Goal: Transaction & Acquisition: Subscribe to service/newsletter

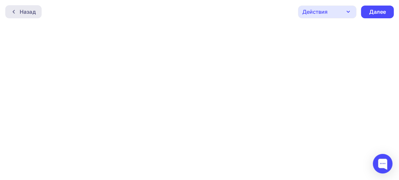
click at [28, 10] on div "Назад" at bounding box center [28, 12] width 16 height 8
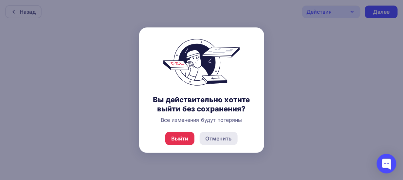
click at [210, 140] on div "Отменить" at bounding box center [219, 139] width 26 height 8
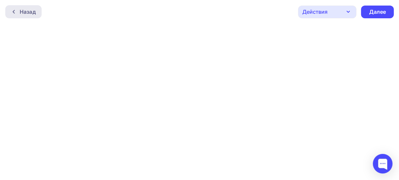
click at [24, 11] on div "Назад" at bounding box center [28, 12] width 16 height 8
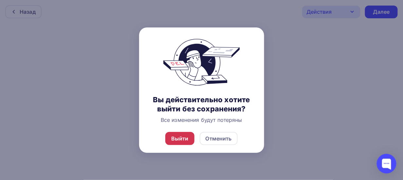
click at [188, 140] on div "Выйти" at bounding box center [179, 139] width 17 height 8
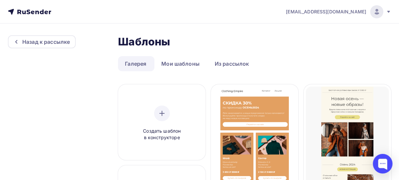
click at [359, 12] on span "[EMAIL_ADDRESS][DOMAIN_NAME]" at bounding box center [326, 12] width 80 height 7
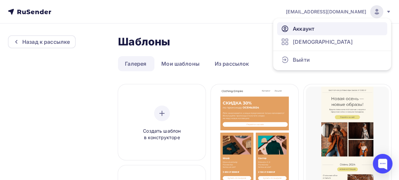
click at [301, 29] on span "Аккаунт" at bounding box center [304, 29] width 22 height 8
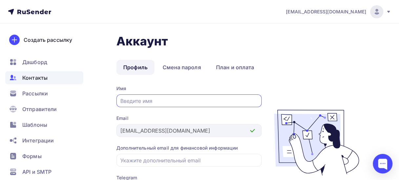
click at [44, 78] on span "Контакты" at bounding box center [34, 78] width 25 height 8
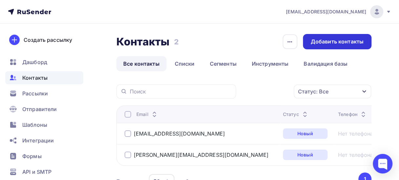
click at [326, 44] on div "Добавить контакты" at bounding box center [337, 42] width 53 height 8
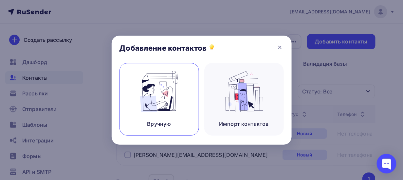
click at [170, 93] on img at bounding box center [159, 91] width 44 height 41
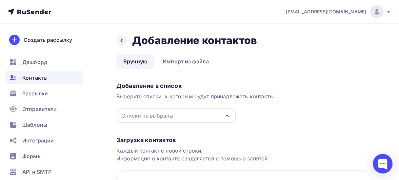
click at [172, 117] on div "Списки не выбраны" at bounding box center [147, 116] width 52 height 8
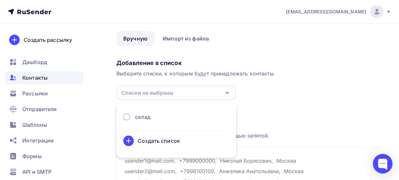
scroll to position [33, 0]
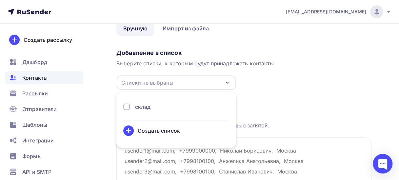
click at [158, 83] on div "Списки не выбраны" at bounding box center [147, 83] width 52 height 8
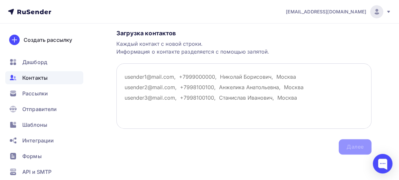
scroll to position [9, 0]
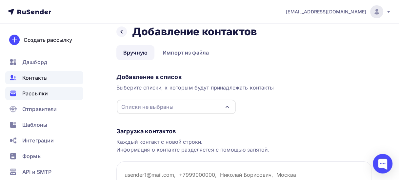
click at [41, 90] on span "Рассылки" at bounding box center [35, 94] width 26 height 8
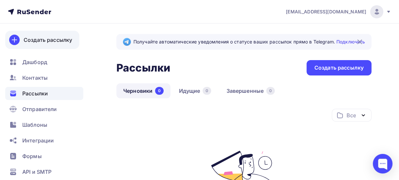
click at [52, 40] on div "Создать рассылку" at bounding box center [48, 40] width 48 height 8
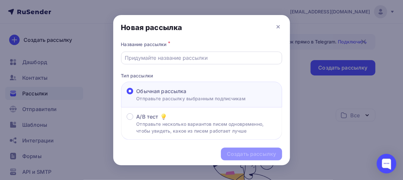
click at [188, 59] on input "text" at bounding box center [202, 58] width 154 height 8
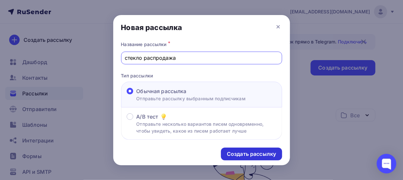
type input "стекло распродажа"
click at [255, 156] on div "Создать рассылку" at bounding box center [251, 155] width 49 height 8
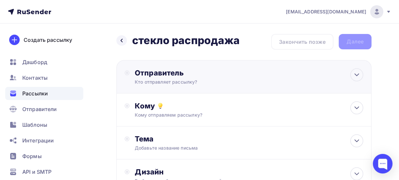
click at [197, 84] on div "Кто отправляет рассылку?" at bounding box center [199, 82] width 128 height 7
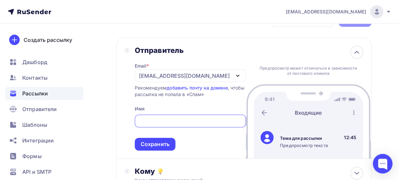
scroll to position [33, 0]
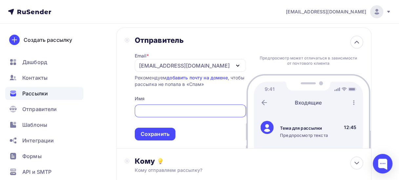
click at [217, 109] on input "text" at bounding box center [190, 111] width 104 height 8
click at [207, 112] on input "text" at bounding box center [190, 111] width 104 height 8
click at [193, 128] on span "Сохранить" at bounding box center [190, 121] width 111 height 39
click at [168, 109] on input "text" at bounding box center [190, 111] width 104 height 8
paste input "С уважением, [PERSON_NAME] ООО «Шотт Группа» (LLC “SCHOTT GROUP”) [PHONE_NUMBER…"
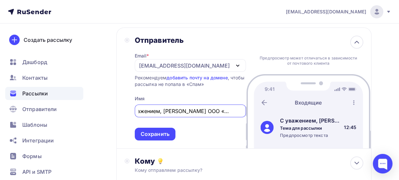
scroll to position [0, 11]
click at [180, 112] on input "С уважением, [PERSON_NAME] ООО «Шотт Группа»" at bounding box center [190, 111] width 104 height 8
click at [182, 112] on input "С уважением, [PERSON_NAME] ООО «Шотт Группа»" at bounding box center [190, 111] width 104 height 8
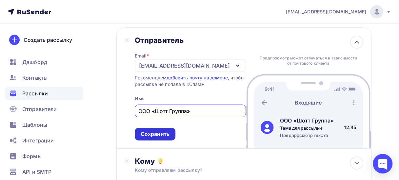
type input "ООО «Шотт Группа»"
click at [158, 136] on div "Сохранить" at bounding box center [155, 135] width 29 height 8
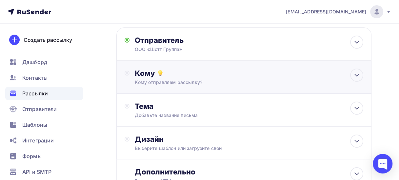
click at [183, 76] on div "Кому" at bounding box center [249, 73] width 228 height 9
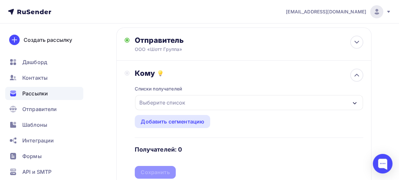
click at [178, 105] on div "Выберите список" at bounding box center [162, 103] width 51 height 12
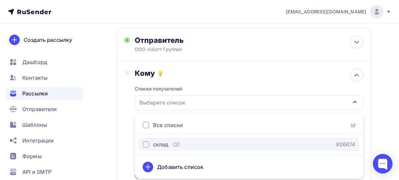
click at [163, 145] on div "склад" at bounding box center [160, 145] width 15 height 8
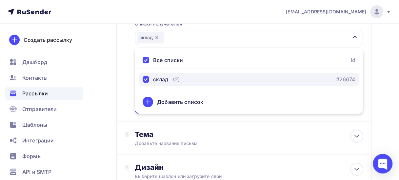
scroll to position [98, 0]
click at [170, 79] on div "склад (2)" at bounding box center [160, 79] width 37 height 8
click at [145, 78] on div "button" at bounding box center [145, 79] width 7 height 7
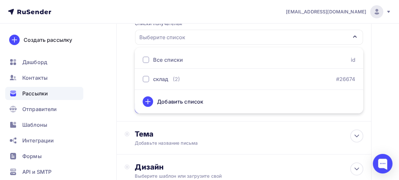
click at [146, 61] on div at bounding box center [145, 60] width 7 height 7
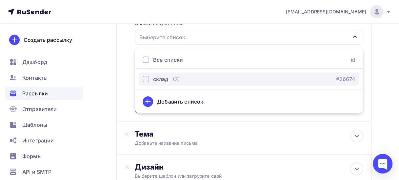
click at [145, 79] on div "button" at bounding box center [145, 79] width 7 height 7
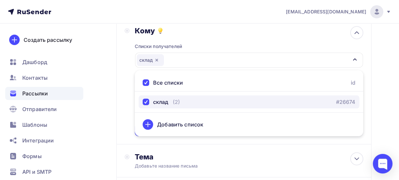
scroll to position [66, 0]
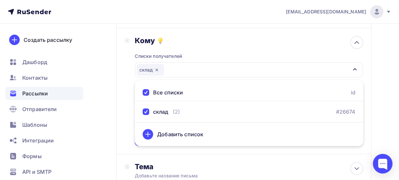
click at [127, 106] on div "Кому Списки получателей склад Все списки id склад (2) #26674 Добавить список До…" at bounding box center [243, 91] width 238 height 110
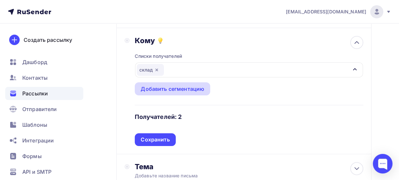
click at [153, 90] on div "Добавить сегментацию" at bounding box center [173, 89] width 64 height 8
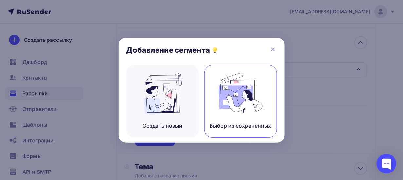
click at [226, 111] on img at bounding box center [241, 93] width 44 height 41
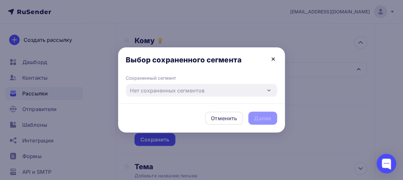
click at [273, 59] on icon at bounding box center [273, 59] width 3 height 3
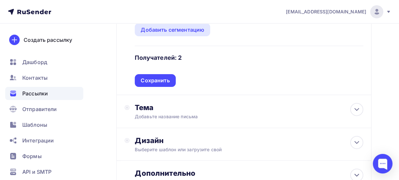
scroll to position [164, 0]
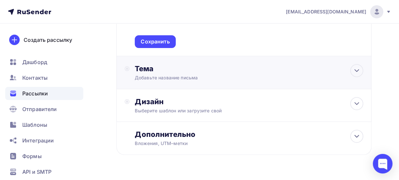
click at [173, 76] on div "Добавьте название письма" at bounding box center [193, 78] width 117 height 7
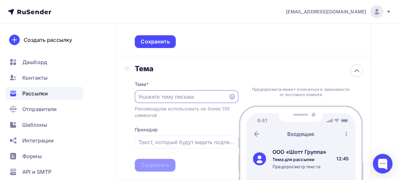
scroll to position [0, 0]
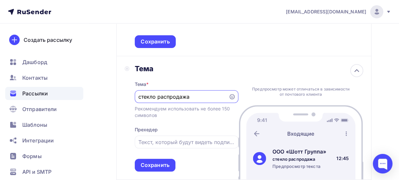
click at [213, 127] on div "Тема * стекло распродажа Рекомендуем использовать не более 150 символов Прехеде…" at bounding box center [187, 122] width 104 height 99
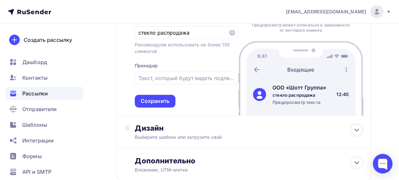
scroll to position [229, 0]
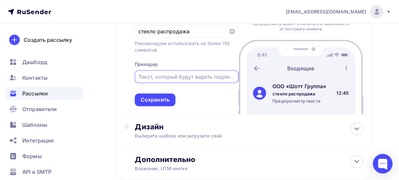
click at [204, 78] on input "text" at bounding box center [186, 77] width 96 height 8
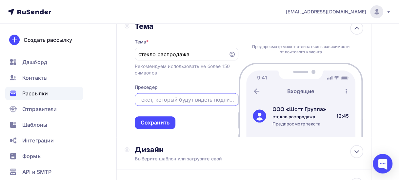
scroll to position [197, 0]
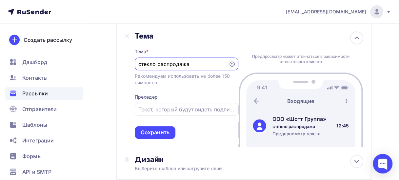
click at [139, 65] on input "стекло распродажа" at bounding box center [181, 64] width 86 height 8
type input "оптическое стекло распродажа"
click at [162, 135] on div "Сохранить" at bounding box center [155, 133] width 29 height 8
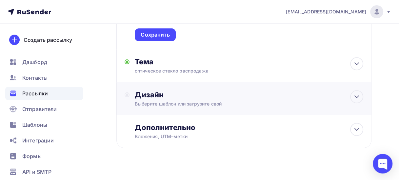
scroll to position [181, 0]
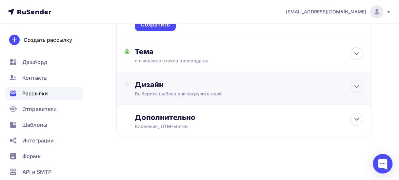
click at [199, 95] on div "Выберите шаблон или загрузите свой" at bounding box center [237, 94] width 205 height 7
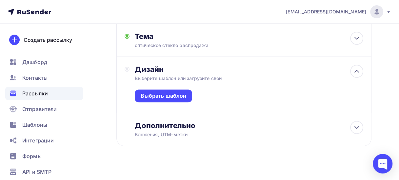
scroll to position [204, 0]
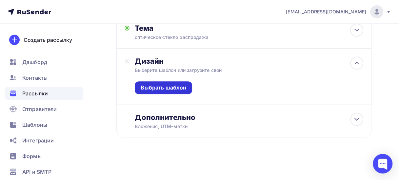
click at [170, 88] on div "Выбрать шаблон" at bounding box center [164, 88] width 46 height 8
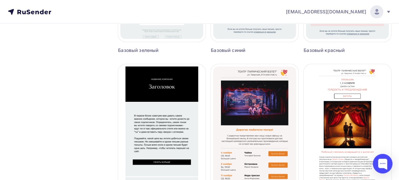
scroll to position [671, 0]
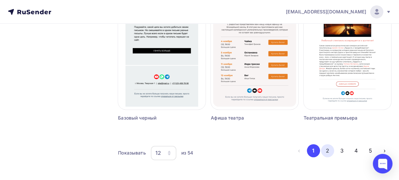
click at [325, 152] on button "2" at bounding box center [327, 150] width 13 height 13
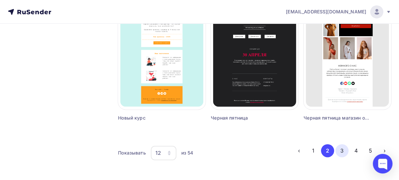
click at [340, 151] on button "3" at bounding box center [341, 150] width 13 height 13
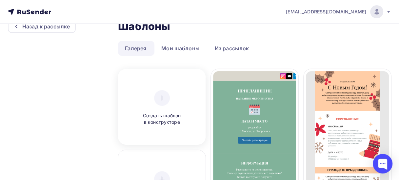
scroll to position [48, 0]
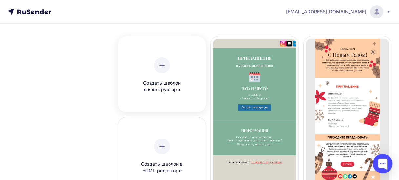
click at [162, 82] on span "Создать шаблон в конструкторе" at bounding box center [162, 86] width 62 height 13
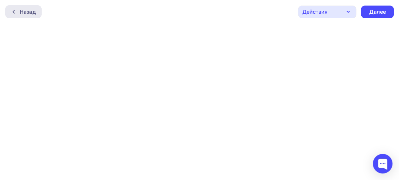
click at [17, 10] on div at bounding box center [15, 11] width 9 height 5
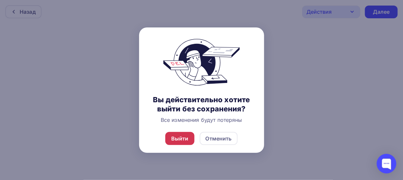
click at [180, 138] on div "Выйти" at bounding box center [179, 139] width 17 height 8
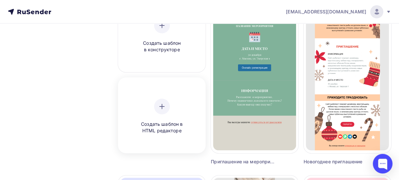
scroll to position [98, 0]
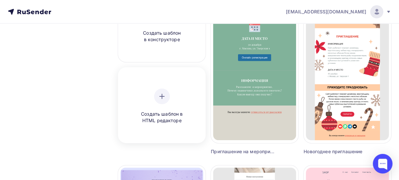
click at [157, 95] on div at bounding box center [162, 97] width 16 height 16
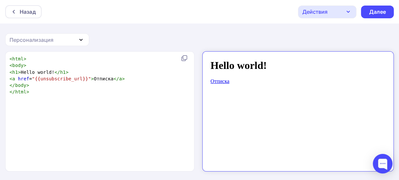
drag, startPoint x: 236, startPoint y: 83, endPoint x: 235, endPoint y: 68, distance: 14.8
click at [236, 83] on body "Hello world! Отписка" at bounding box center [291, 108] width 175 height 109
click at [228, 60] on h1 "Hello world!" at bounding box center [291, 60] width 175 height 12
drag, startPoint x: 227, startPoint y: 73, endPoint x: 223, endPoint y: 76, distance: 4.7
click at [227, 73] on body "Hello world! Отписка" at bounding box center [291, 108] width 175 height 109
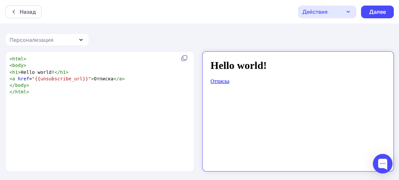
click at [219, 77] on link "Отписка" at bounding box center [213, 76] width 19 height 6
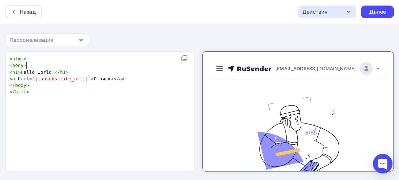
click at [41, 65] on pre "< body >" at bounding box center [98, 65] width 180 height 7
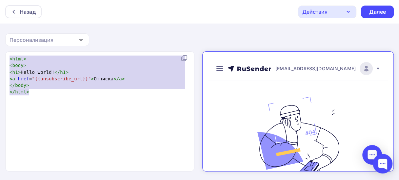
drag, startPoint x: 38, startPoint y: 92, endPoint x: 6, endPoint y: 51, distance: 51.8
click at [6, 51] on div "<html> <body> <h1>Hello world!</h1> <a href="{{unsubscribe_url}}">Отписка</a> <…" at bounding box center [199, 116] width 399 height 130
type textarea "​<html> <body> <h1>Hello world!</h1> <a href="{{unsubscribe_url}}">Отписка</a> …"
paste textarea
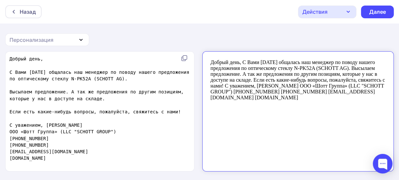
click at [49, 71] on span "С Вами [DATE] общалась наш менеджер по поводу нашего предложения по оптическому…" at bounding box center [100, 76] width 182 height 12
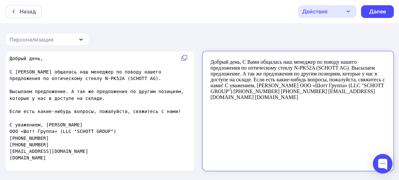
scroll to position [1, 0]
click at [237, 56] on body "Добрый день, С Вами общалась наш менеджер по поводу нашего предложения по оптич…" at bounding box center [291, 73] width 175 height 41
click at [387, 14] on div "Далее" at bounding box center [377, 11] width 33 height 13
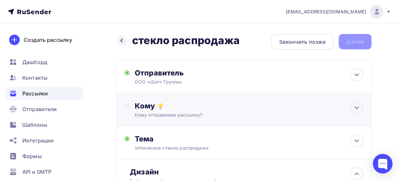
click at [217, 116] on div "Кому отправляем рассылку?" at bounding box center [237, 115] width 205 height 7
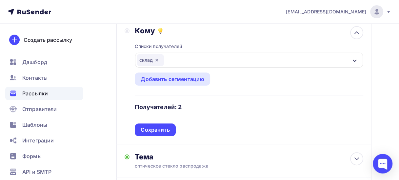
scroll to position [66, 0]
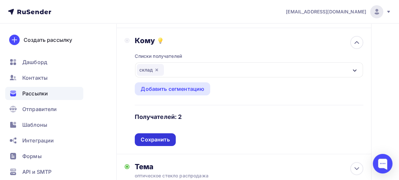
click at [157, 140] on div "Сохранить" at bounding box center [155, 140] width 29 height 8
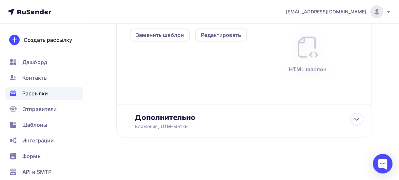
scroll to position [199, 0]
click at [208, 124] on div "Вложения, UTM–метки" at bounding box center [237, 126] width 205 height 7
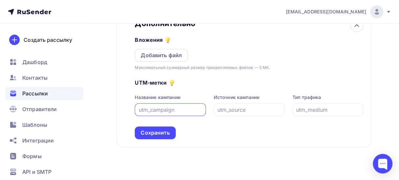
scroll to position [297, 0]
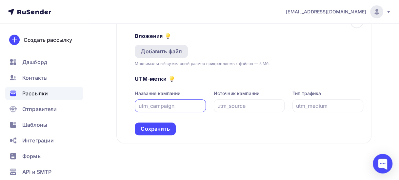
click at [171, 54] on div "Добавить файл" at bounding box center [161, 51] width 41 height 8
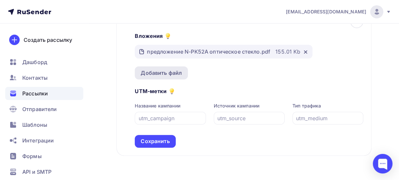
click at [172, 76] on div "Добавить файл" at bounding box center [161, 73] width 41 height 8
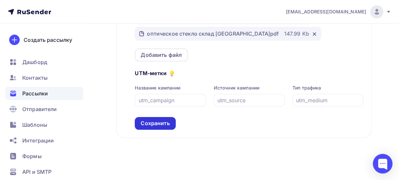
scroll to position [332, 0]
click at [153, 124] on div "Сохранить" at bounding box center [155, 124] width 29 height 8
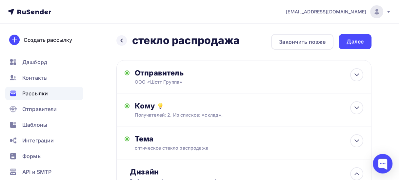
scroll to position [0, 0]
click at [351, 40] on div "Далее" at bounding box center [354, 42] width 17 height 8
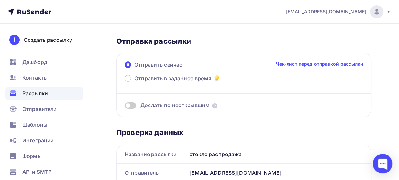
scroll to position [33, 0]
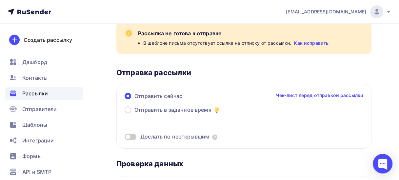
click at [308, 45] on link "Как исправить" at bounding box center [310, 43] width 35 height 7
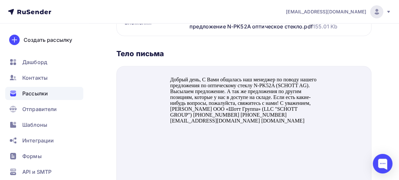
scroll to position [164, 0]
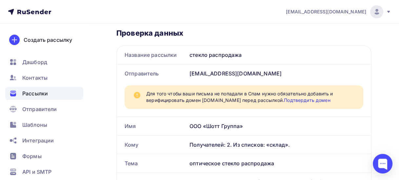
click at [220, 100] on span "Для того чтобы ваши письма не попадали в Спам нужно обязательно добавить и вери…" at bounding box center [250, 97] width 209 height 13
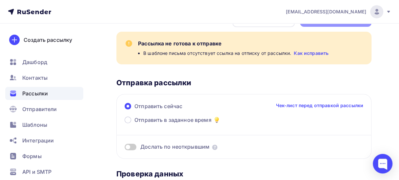
scroll to position [0, 0]
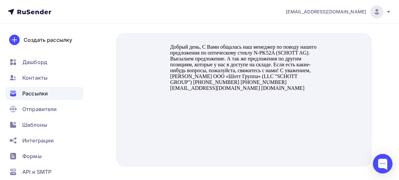
click at [238, 74] on body "Добрый день, С Вами общалась наш менеджер по поводу нашего предложения по оптич…" at bounding box center [243, 92] width 147 height 112
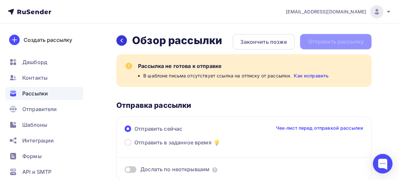
click at [123, 43] on icon at bounding box center [121, 40] width 5 height 5
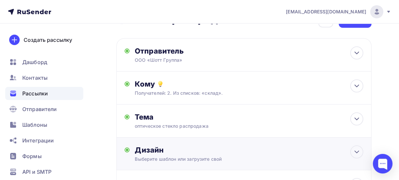
scroll to position [87, 0]
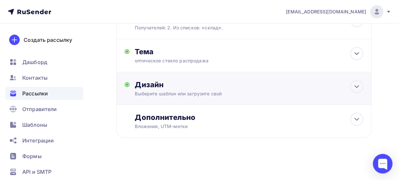
click at [192, 93] on div "Выберите шаблон или загрузите свой" at bounding box center [237, 94] width 205 height 7
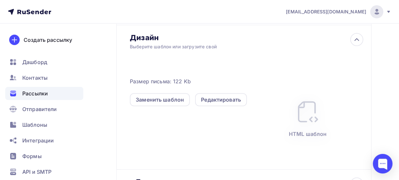
scroll to position [134, 0]
click at [227, 101] on div "Редактировать" at bounding box center [221, 100] width 40 height 8
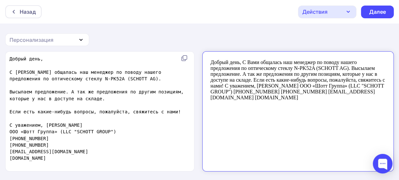
click at [58, 40] on div "Персонализация" at bounding box center [47, 39] width 84 height 13
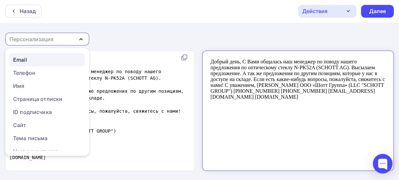
click at [50, 63] on div "Email" at bounding box center [46, 60] width 67 height 8
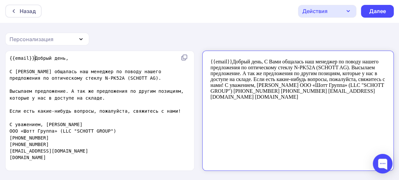
drag, startPoint x: 34, startPoint y: 57, endPoint x: 38, endPoint y: 65, distance: 8.1
click at [34, 57] on span "{{email}}Добрый день," at bounding box center [38, 58] width 59 height 5
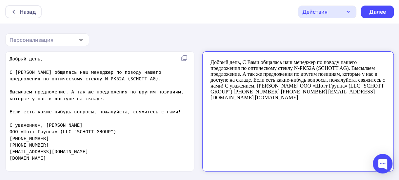
click at [347, 11] on icon "button" at bounding box center [348, 11] width 3 height 1
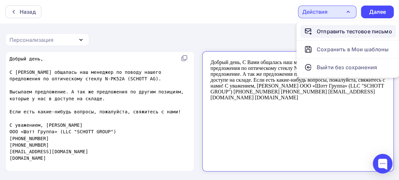
click at [342, 30] on div "Отправить тестовое письмо" at bounding box center [353, 32] width 75 height 8
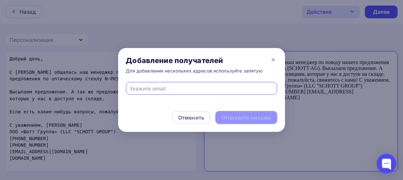
click at [159, 90] on input "text" at bounding box center [202, 89] width 144 height 8
type input "[EMAIL_ADDRESS][DOMAIN_NAME]"
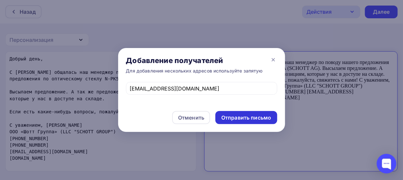
click at [250, 120] on div "Отправить письмо" at bounding box center [246, 118] width 50 height 8
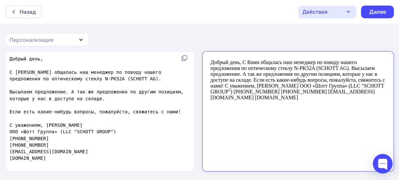
click at [343, 15] on div "Действия" at bounding box center [327, 12] width 58 height 13
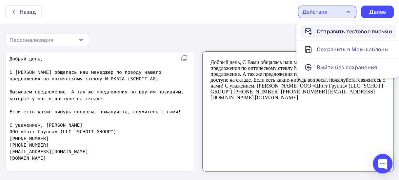
click at [345, 28] on div "Отправить тестовое письмо" at bounding box center [353, 32] width 75 height 8
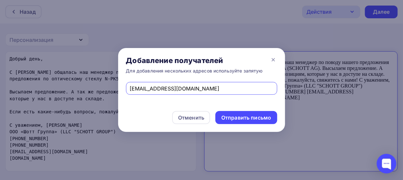
drag, startPoint x: 187, startPoint y: 86, endPoint x: 89, endPoint y: 77, distance: 98.7
click at [89, 77] on div "Добавление получателей Для добавления нескольких адресов используйте запятую [E…" at bounding box center [201, 90] width 403 height 180
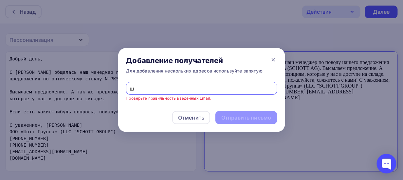
type input "ш"
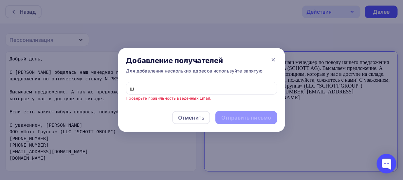
click at [94, 157] on div at bounding box center [201, 90] width 403 height 180
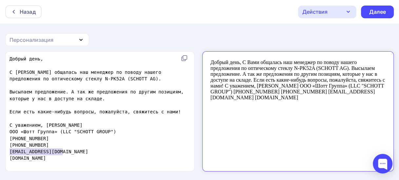
drag, startPoint x: 68, startPoint y: 152, endPoint x: -1, endPoint y: 149, distance: 69.5
click at [0, 149] on html "Назад Действия Отправить тестовое письмо Сохранить в Мои шаблоны Выйти без сохр…" at bounding box center [199, 90] width 399 height 180
type textarea "​[EMAIL_ADDRESS][DOMAIN_NAME]"
click at [336, 14] on div "Действия" at bounding box center [327, 12] width 58 height 13
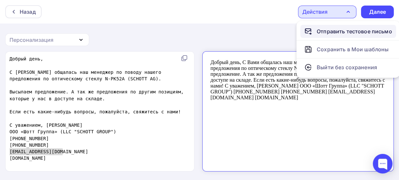
click at [342, 33] on div "Отправить тестовое письмо" at bounding box center [353, 32] width 75 height 8
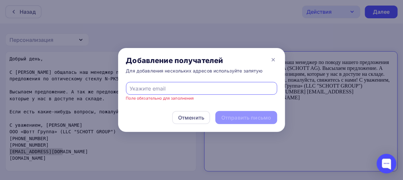
type input "[EMAIL_ADDRESS][DOMAIN_NAME]"
type textarea "[EMAIL_ADDRESS][DOMAIN_NAME]"
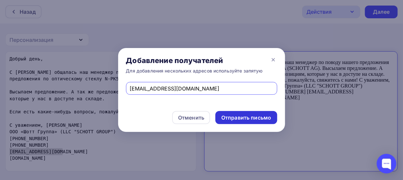
type input "[EMAIL_ADDRESS][DOMAIN_NAME]"
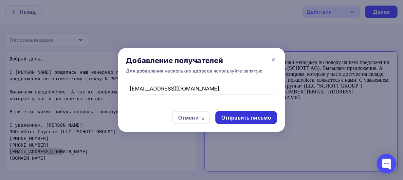
click at [262, 119] on div "Отправить письмо" at bounding box center [246, 118] width 50 height 8
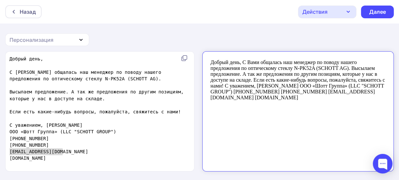
click at [293, 65] on body "Добрый день, С Вами общалась наш менеджер по поводу нашего предложения по оптич…" at bounding box center [291, 108] width 175 height 109
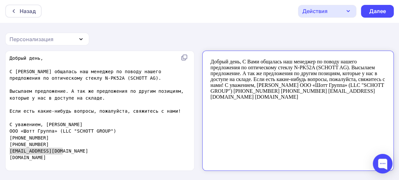
click at [57, 34] on div "Персонализация" at bounding box center [47, 39] width 84 height 13
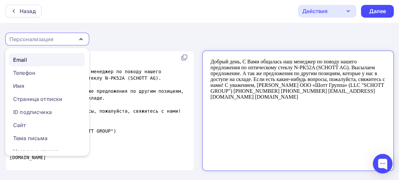
click at [30, 59] on div "Email" at bounding box center [46, 60] width 67 height 8
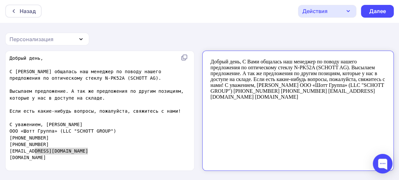
click at [28, 40] on div "Персонализация" at bounding box center [31, 39] width 44 height 8
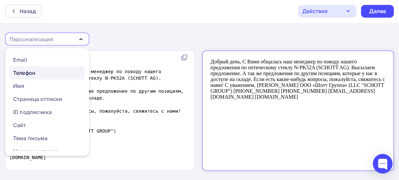
click at [34, 70] on div "Телефон" at bounding box center [24, 73] width 22 height 8
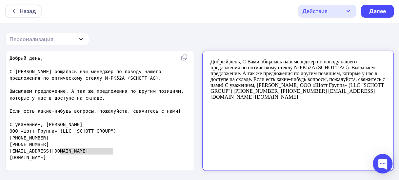
click at [33, 43] on div "Персонализация" at bounding box center [31, 39] width 44 height 8
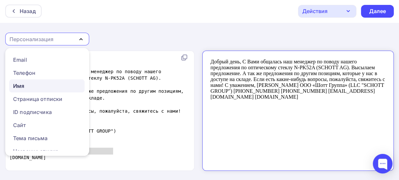
click at [26, 87] on div "Имя" at bounding box center [46, 86] width 67 height 8
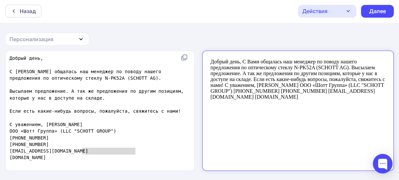
click at [35, 39] on div "Персонализация" at bounding box center [31, 39] width 44 height 8
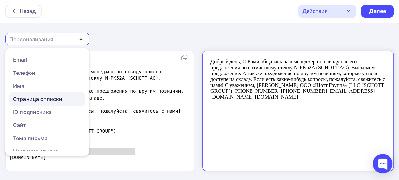
click at [47, 99] on div "Страница отписки" at bounding box center [37, 99] width 49 height 8
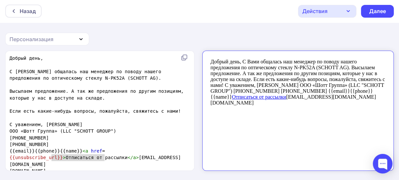
scroll to position [7, 0]
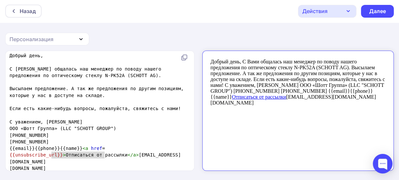
click at [47, 38] on div "Персонализация" at bounding box center [31, 39] width 44 height 8
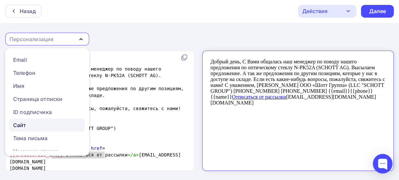
click at [34, 126] on div "Сайт" at bounding box center [46, 126] width 67 height 8
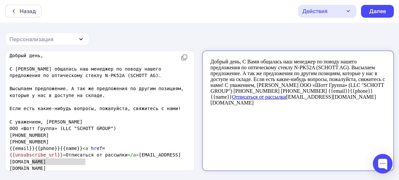
click at [40, 39] on div "Персонализация" at bounding box center [31, 39] width 44 height 8
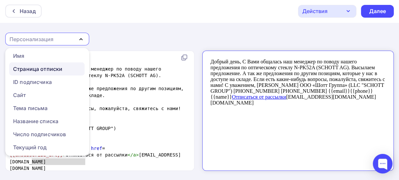
scroll to position [66, 0]
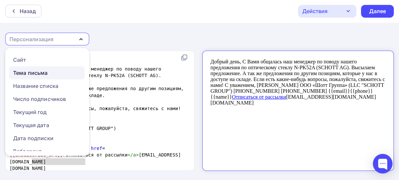
click at [44, 74] on div "Тема письма" at bounding box center [30, 73] width 35 height 8
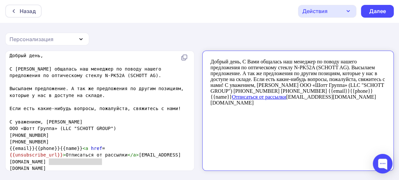
click at [43, 37] on div "Персонализация" at bounding box center [31, 39] width 44 height 8
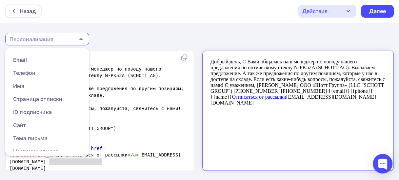
scroll to position [0, 0]
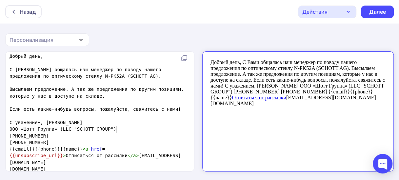
click at [128, 126] on pre "ООО «Шотт Группа» (LLC "SCHOTT GROUP")" at bounding box center [98, 129] width 180 height 7
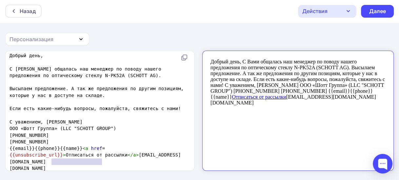
type textarea "[EMAIL_ADDRESS][DOMAIN_NAME]"
drag, startPoint x: 104, startPoint y: 158, endPoint x: 49, endPoint y: 156, distance: 54.7
click at [49, 156] on pre "{{email}}{{phone}}{{name}} < a href = {{unsubscribe_url}} > Отписаться от рассы…" at bounding box center [98, 155] width 180 height 20
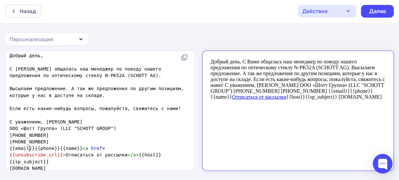
click at [28, 146] on span "{{email}}{{phone}}{{name}} < a href = {{unsubscribe_url}} > Отписаться от рассы…" at bounding box center [85, 155] width 152 height 19
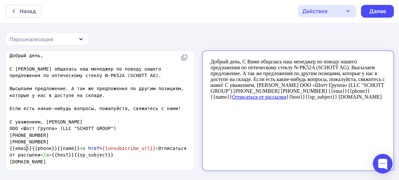
scroll to position [1, 0]
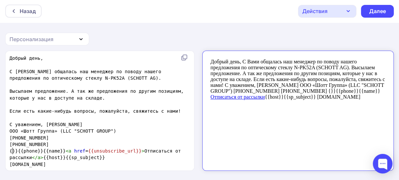
paste textarea "="
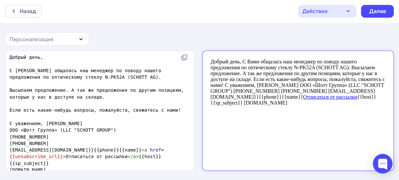
click at [12, 149] on span "[EMAIL_ADDRESS][DOMAIN_NAME]}}{{phone}}{{name}} < a href = {{unsubscribe_url}} …" at bounding box center [86, 157] width 154 height 19
type textarea "="
click at [66, 150] on span "[EMAIL_ADDRESS][DOMAIN_NAME]}}{{phone}}{{name}} < a href = {{unsubscribe_url}} …" at bounding box center [86, 157] width 154 height 19
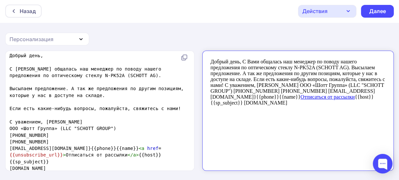
scroll to position [7, 0]
type textarea "[PHONE_NUMBER]"
drag, startPoint x: 67, startPoint y: 130, endPoint x: 12, endPoint y: 127, distance: 55.1
click at [12, 132] on pre "[PHONE_NUMBER]" at bounding box center [98, 135] width 180 height 7
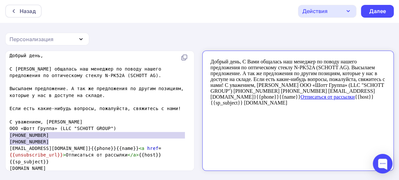
drag, startPoint x: 44, startPoint y: 137, endPoint x: 20, endPoint y: 133, distance: 24.5
click at [7, 127] on div "[PHONE_NUMBER] [PHONE_NUMBER] x Добрый день, ​ С Вами общалась наш менеджер по …" at bounding box center [100, 111] width 189 height 120
type textarea "​"
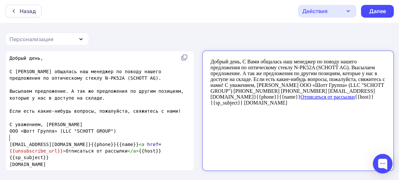
scroll to position [1, 0]
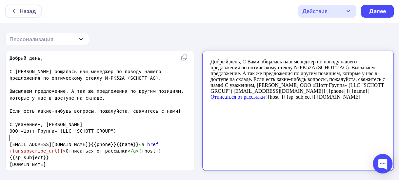
drag, startPoint x: 90, startPoint y: 143, endPoint x: 89, endPoint y: 151, distance: 7.5
click at [90, 143] on span "[EMAIL_ADDRESS][DOMAIN_NAME]}{{phone}}{{name}} < a href = {{unsubscribe_url}} >…" at bounding box center [85, 151] width 152 height 19
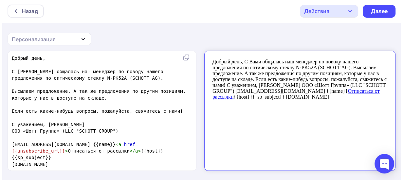
scroll to position [2, 5]
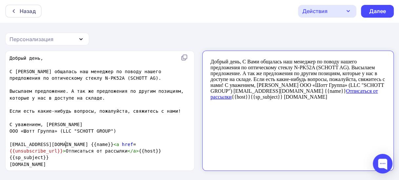
paste textarea
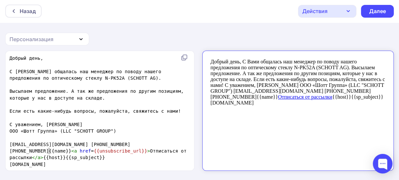
type textarea "y"
click at [321, 141] on body "Добрый день, С Вами общалась наш менеджер по поводу нашего предложения по оптич…" at bounding box center [291, 107] width 175 height 109
click at [20, 14] on div "Назад" at bounding box center [28, 11] width 16 height 8
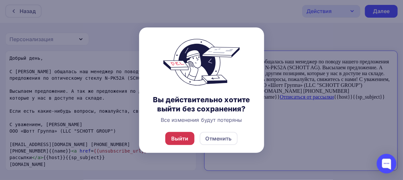
click at [189, 139] on div "Выйти" at bounding box center [179, 138] width 29 height 13
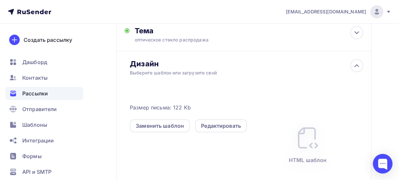
scroll to position [118, 0]
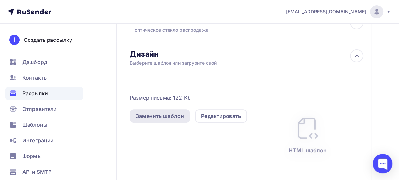
click at [180, 114] on div "Заменить шаблон" at bounding box center [160, 116] width 48 height 8
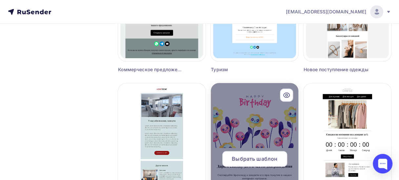
scroll to position [671, 0]
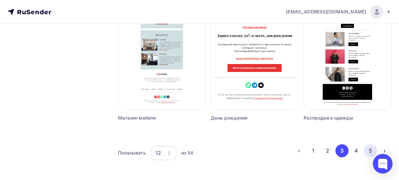
click at [367, 151] on button "5" at bounding box center [370, 150] width 13 height 13
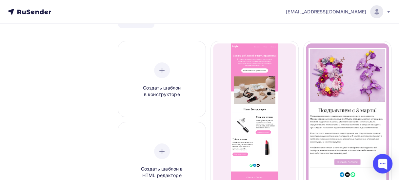
scroll to position [81, 0]
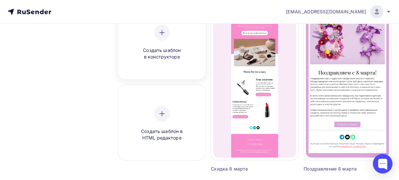
click at [172, 56] on span "Создать шаблон в конструкторе" at bounding box center [162, 53] width 62 height 13
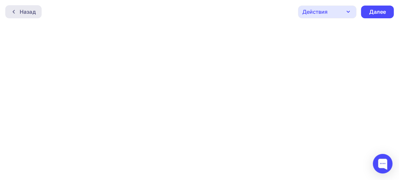
click at [15, 12] on icon at bounding box center [13, 11] width 5 height 5
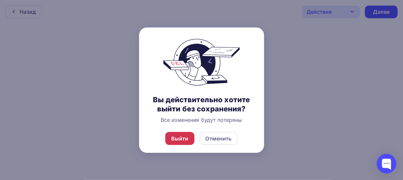
click at [181, 139] on div "Выйти" at bounding box center [179, 139] width 17 height 8
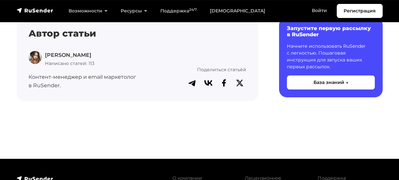
scroll to position [1638, 0]
